Goal: Information Seeking & Learning: Find contact information

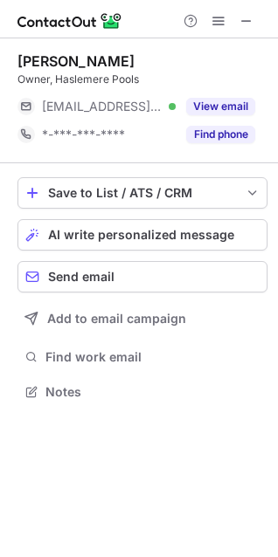
scroll to position [380, 278]
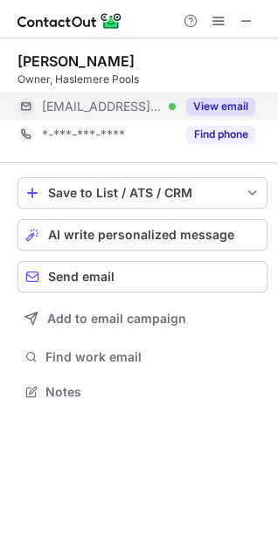
click at [228, 108] on button "View email" at bounding box center [220, 106] width 69 height 17
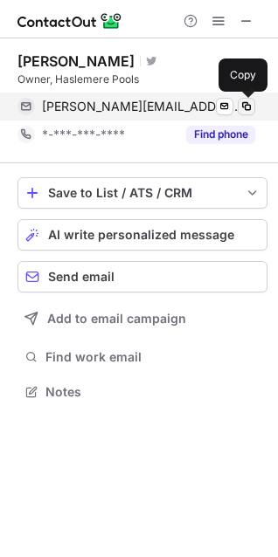
click at [248, 109] on span at bounding box center [246, 107] width 14 height 14
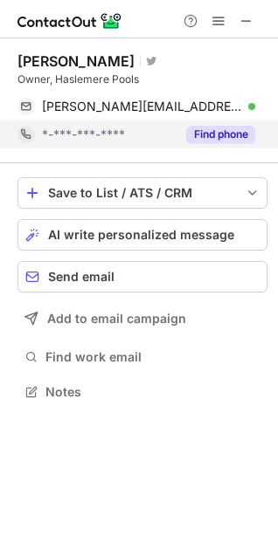
click at [229, 132] on button "Find phone" at bounding box center [220, 134] width 69 height 17
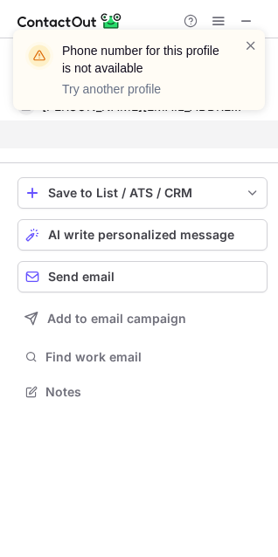
scroll to position [352, 278]
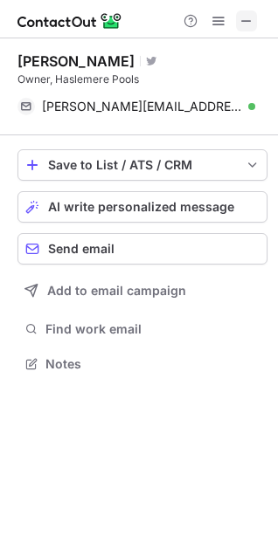
click at [255, 24] on button at bounding box center [246, 20] width 21 height 21
